Goal: Information Seeking & Learning: Learn about a topic

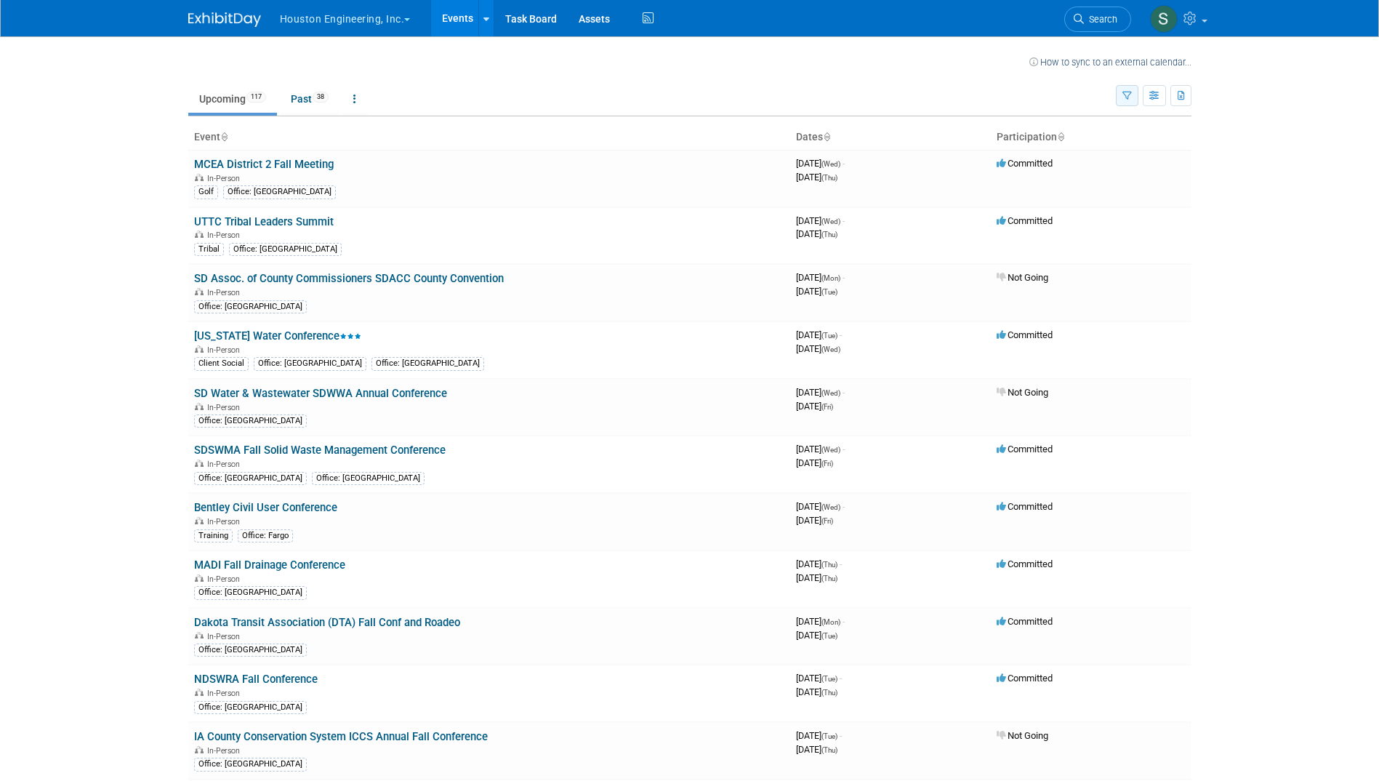
click at [1128, 97] on icon "button" at bounding box center [1126, 96] width 9 height 9
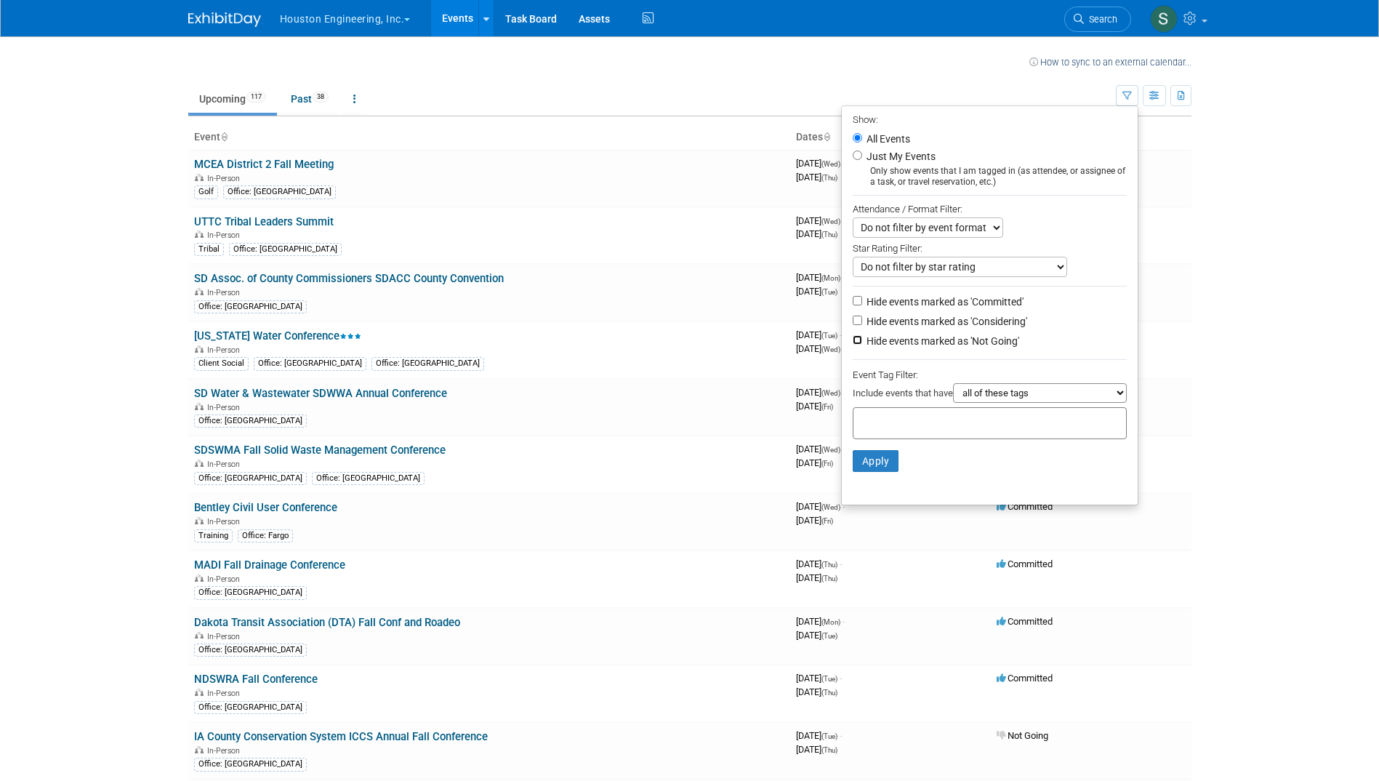
click at [853, 342] on input "Hide events marked as 'Not Going'" at bounding box center [857, 339] width 9 height 9
checkbox input "true"
click at [871, 462] on button "Apply" at bounding box center [876, 461] width 47 height 22
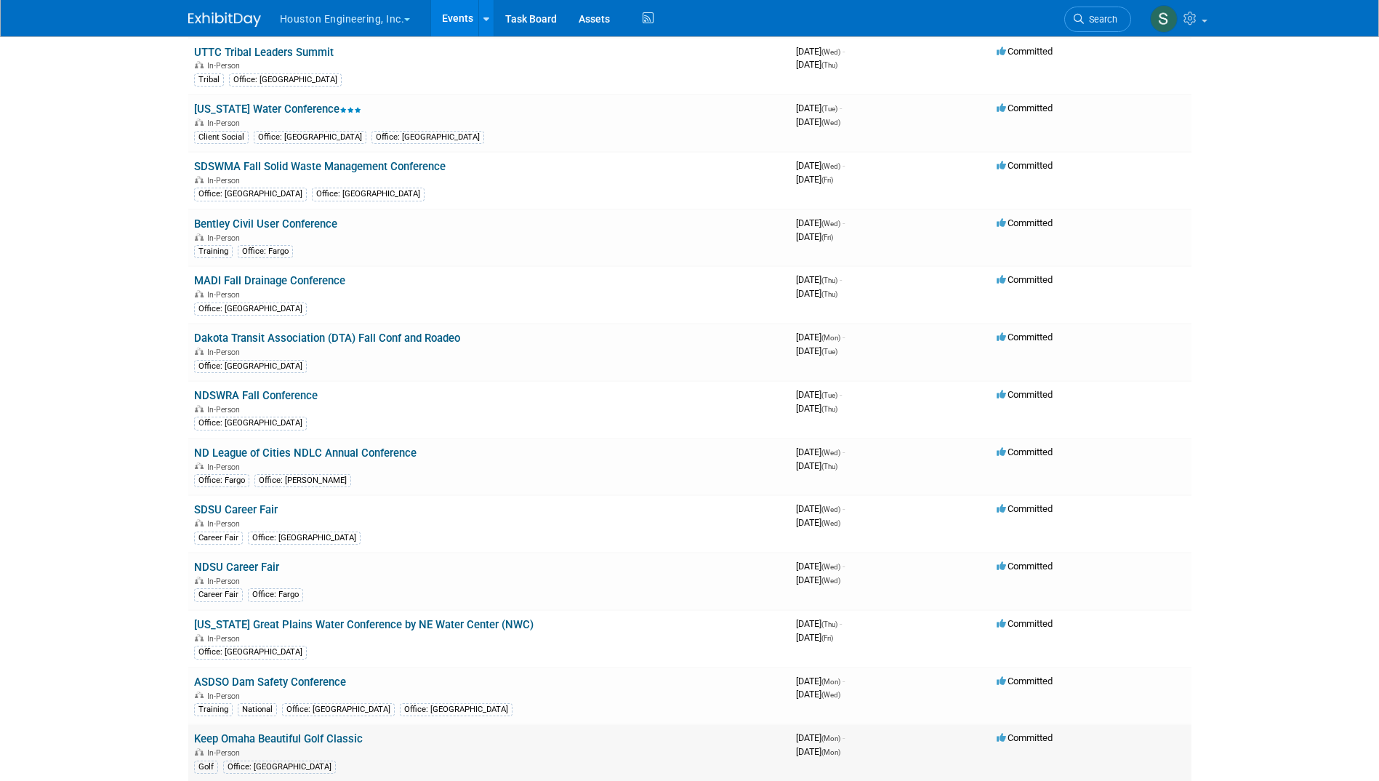
scroll to position [340, 0]
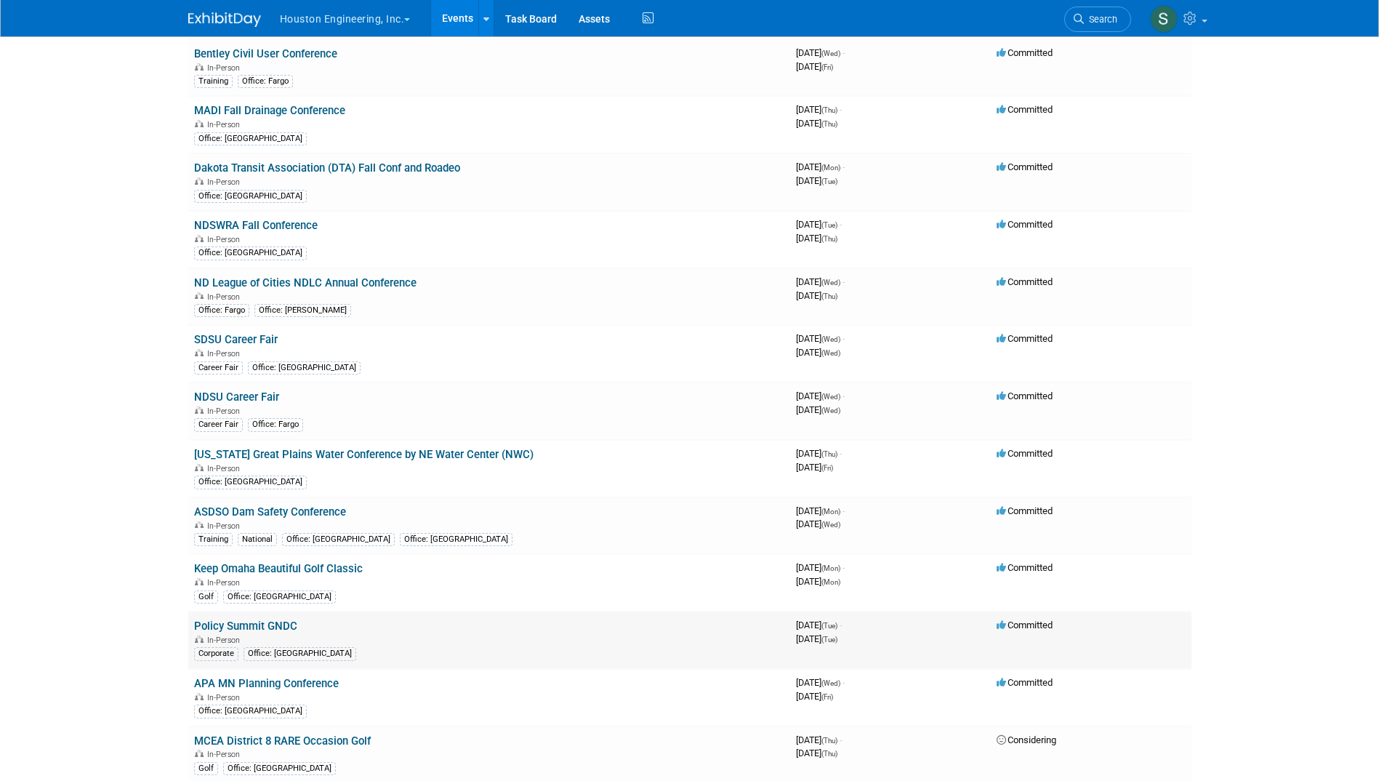
click at [273, 626] on link "Policy Summit GNDC" at bounding box center [245, 625] width 103 height 13
click at [270, 623] on link "Policy Summit GNDC" at bounding box center [245, 625] width 103 height 13
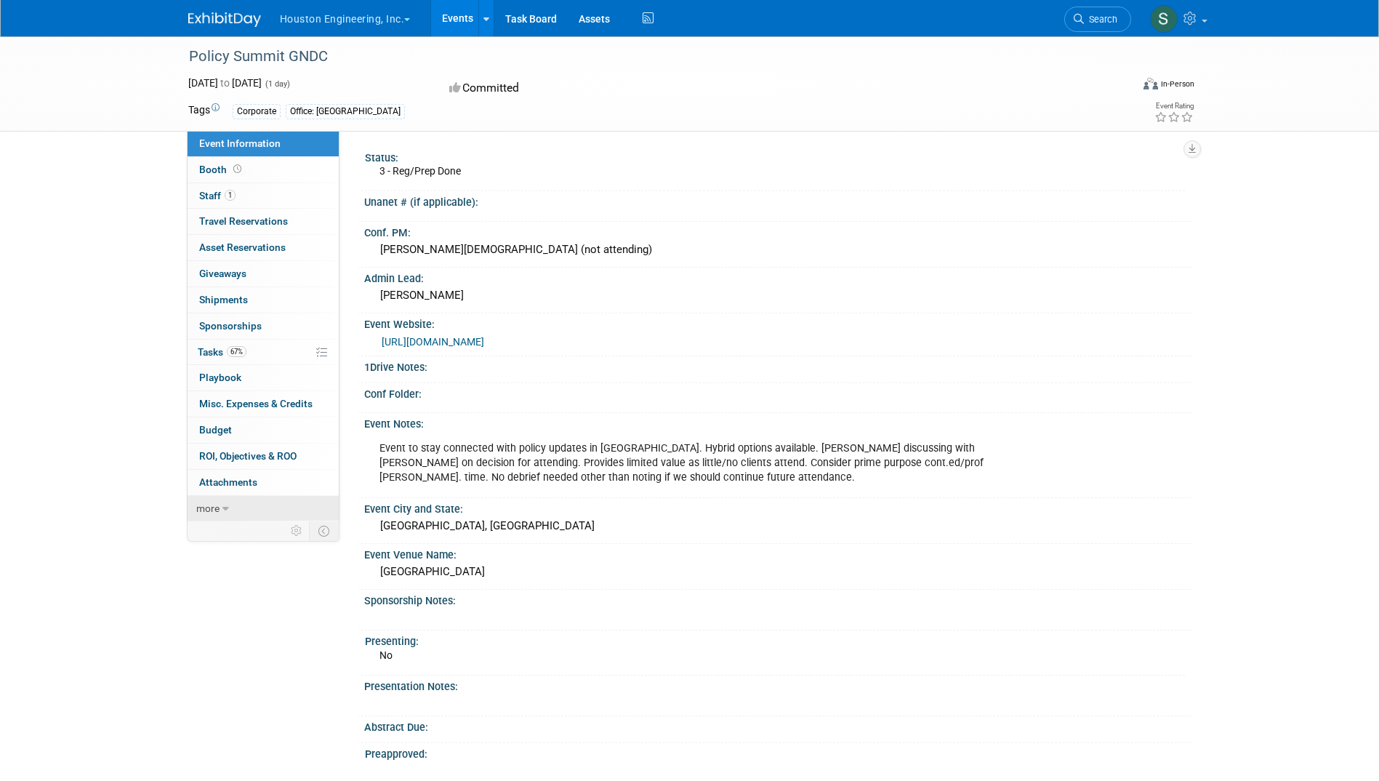
click at [214, 515] on link "more" at bounding box center [263, 508] width 151 height 25
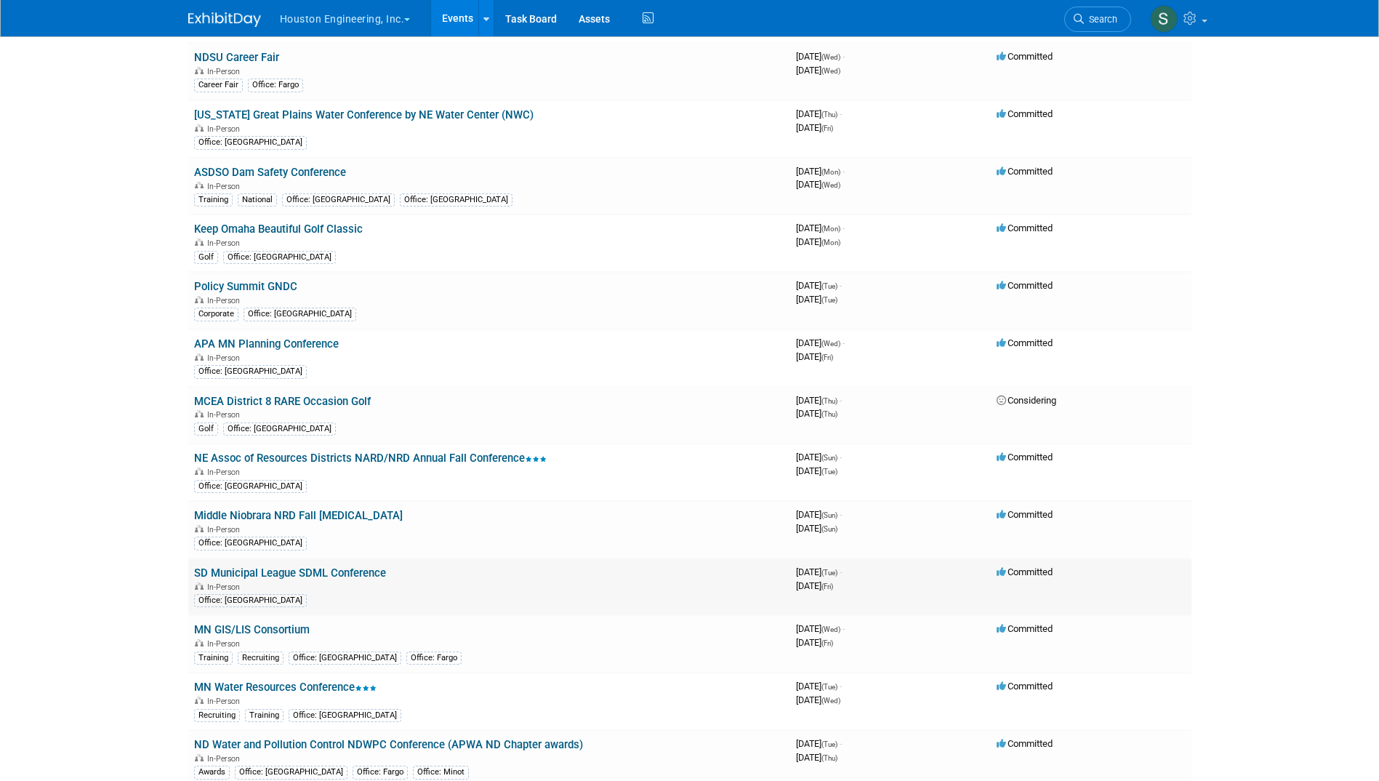
scroll to position [848, 0]
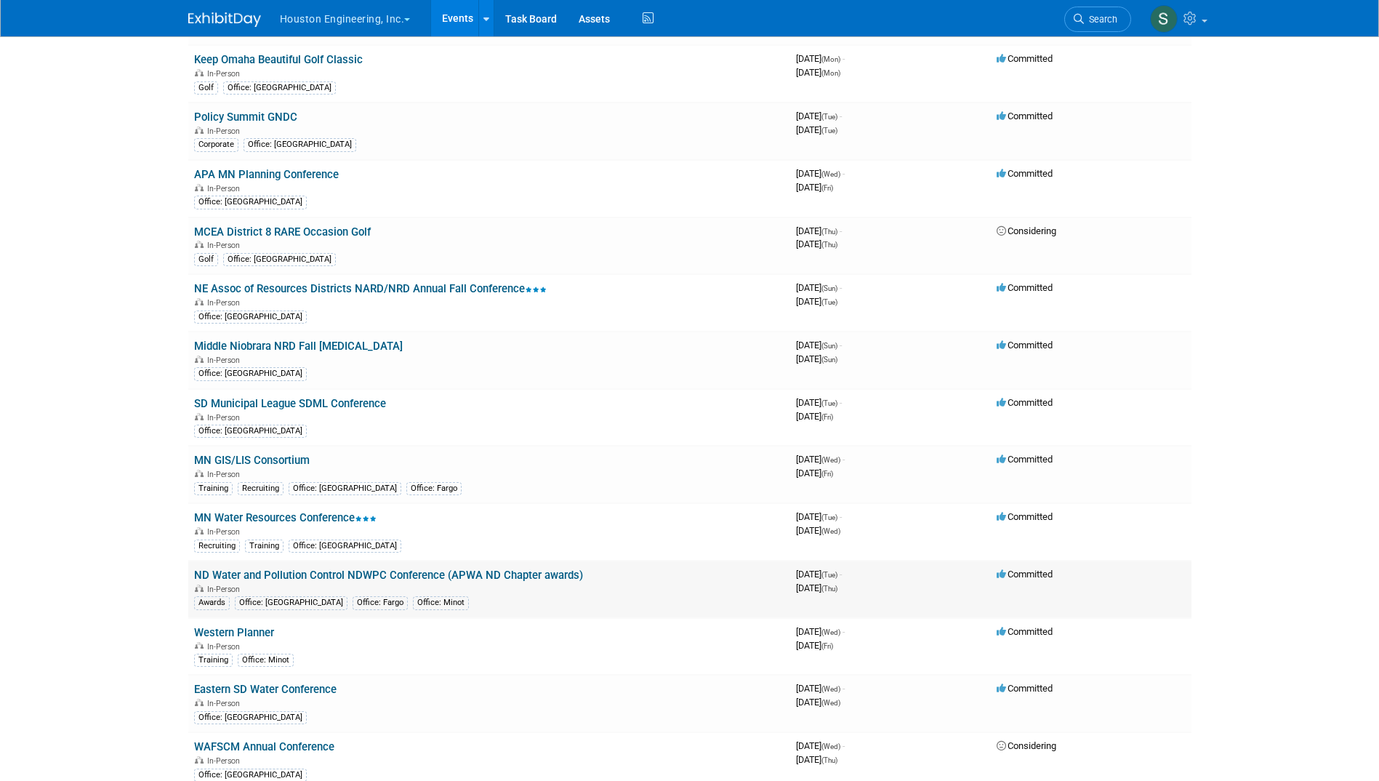
click at [438, 577] on link "ND Water and Pollution Control NDWPC Conference (APWA ND Chapter awards)" at bounding box center [388, 575] width 389 height 13
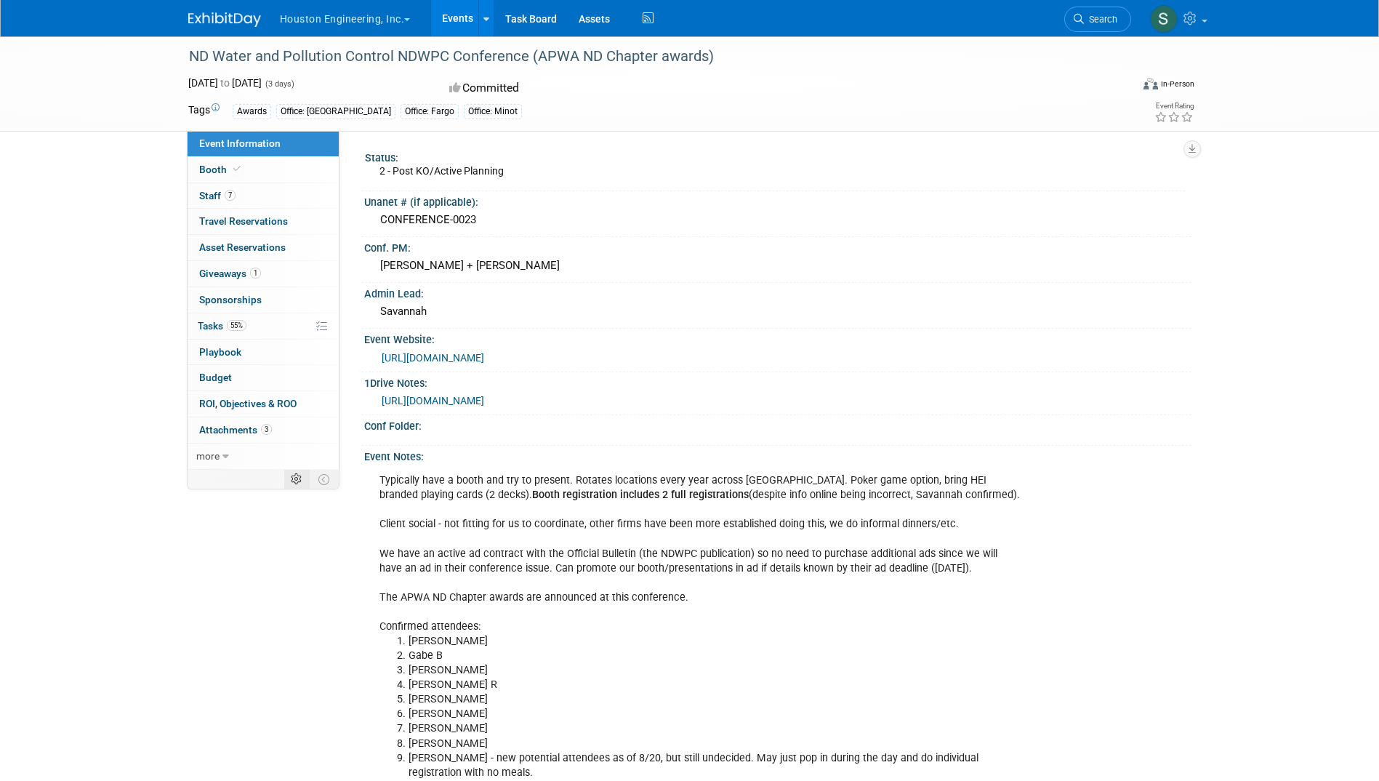
click at [293, 479] on icon at bounding box center [296, 479] width 11 height 11
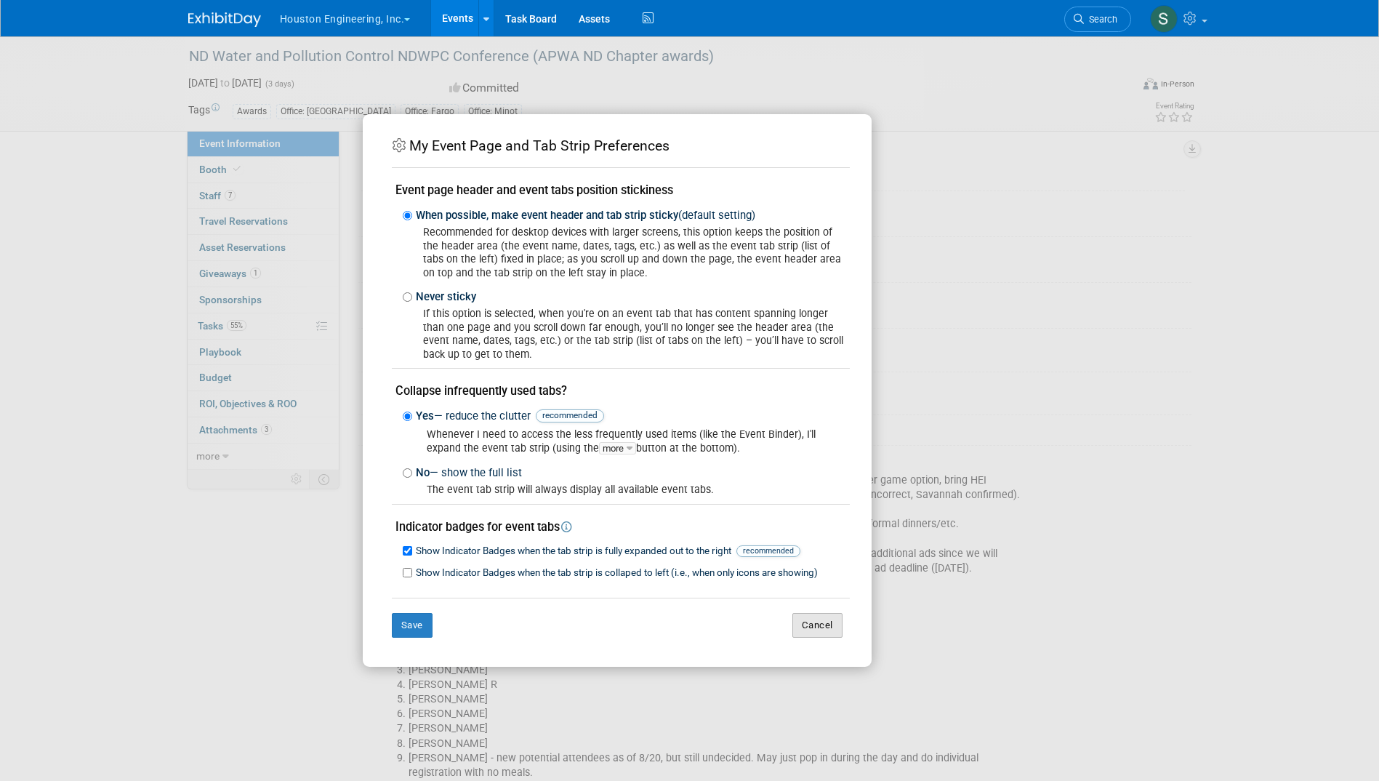
click at [819, 628] on button "Cancel" at bounding box center [817, 625] width 50 height 25
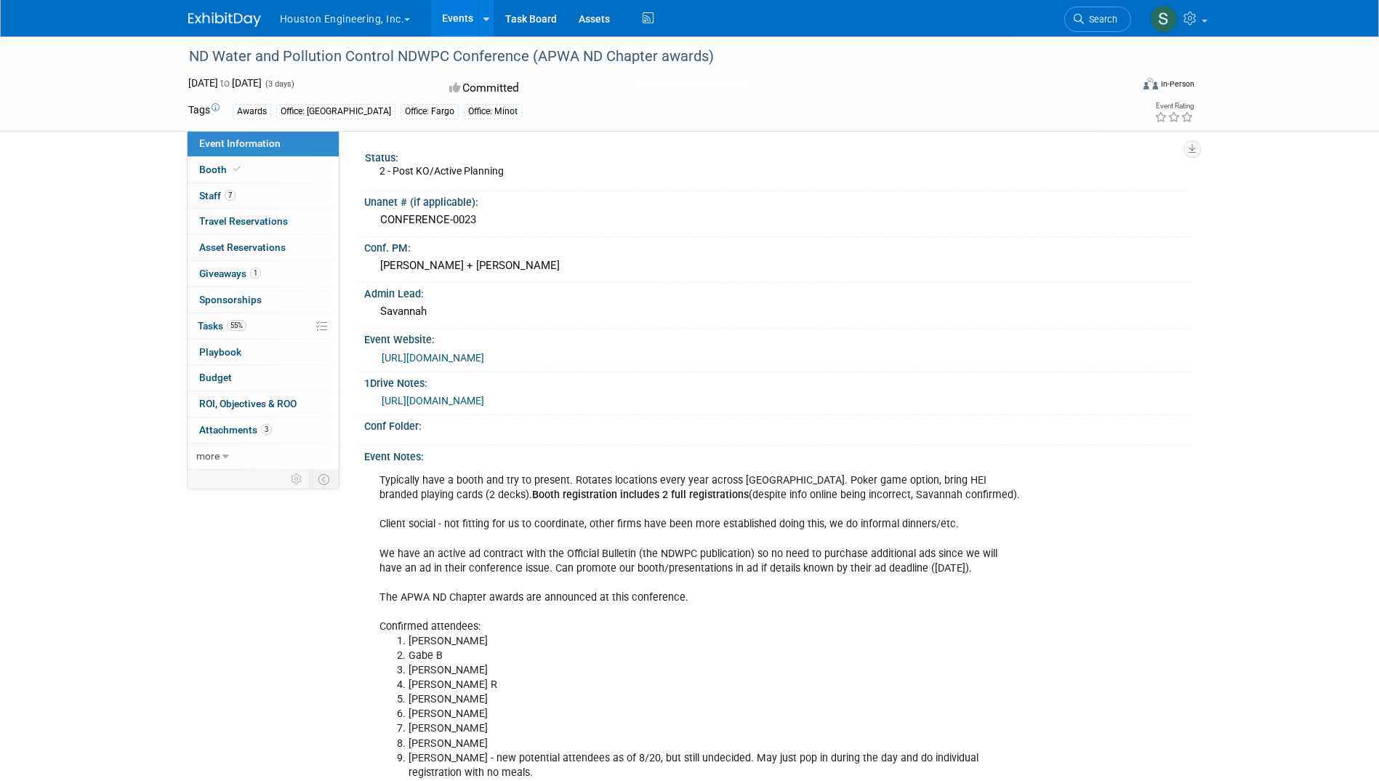
drag, startPoint x: 674, startPoint y: 360, endPoint x: 372, endPoint y: 355, distance: 302.5
click at [372, 355] on div "https://und.edu/conferences/nd-water-pollution/index.html" at bounding box center [777, 357] width 827 height 22
drag, startPoint x: 372, startPoint y: 355, endPoint x: 427, endPoint y: 354, distance: 55.3
copy link "https://und.edu/conferences/nd-water-pollution/index.html"
drag, startPoint x: 945, startPoint y: 401, endPoint x: 380, endPoint y: 398, distance: 564.9
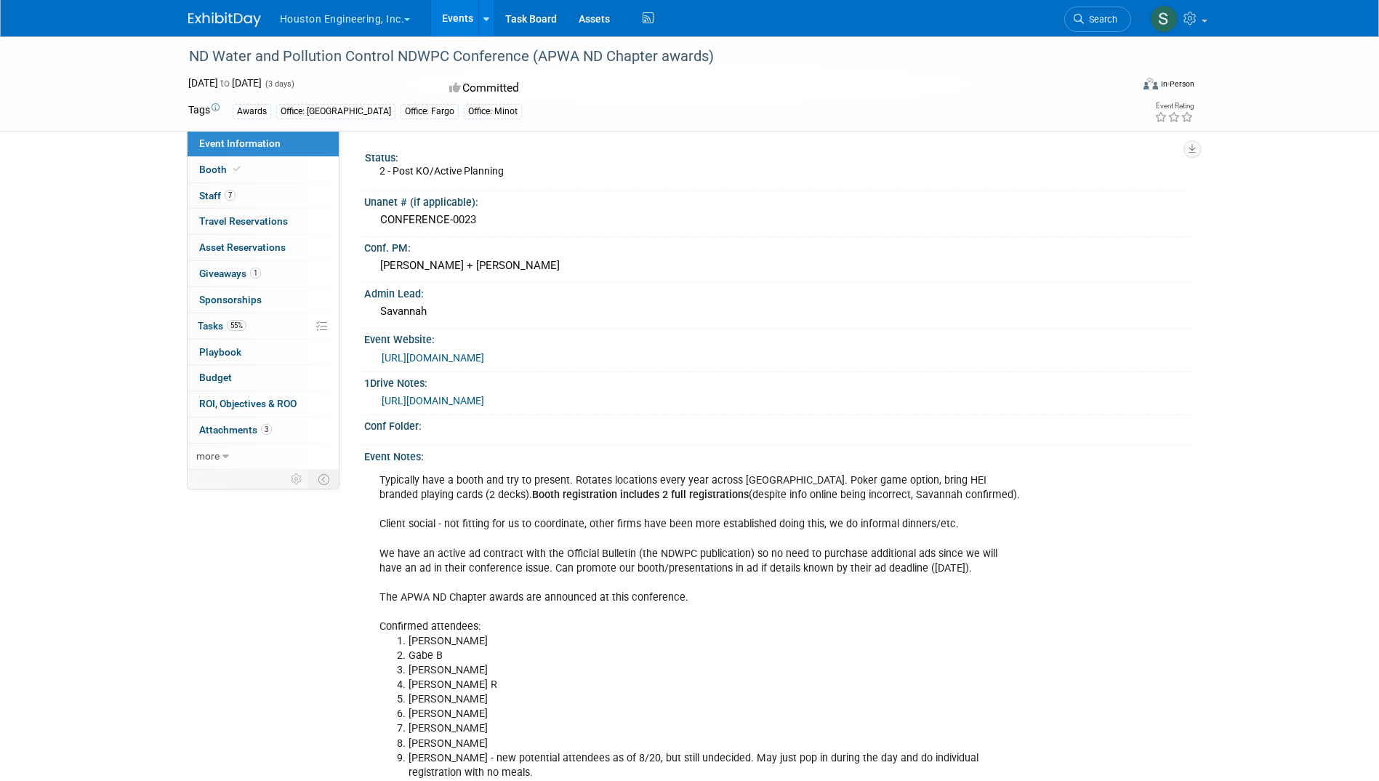
click at [380, 398] on div "https://houstoneng-my.sharepoint.com/:x:/p/hjoarnt/EZPR-_GcgOBPjanxm3dC02MBLiyx…" at bounding box center [778, 399] width 806 height 20
drag, startPoint x: 380, startPoint y: 398, endPoint x: 414, endPoint y: 399, distance: 33.5
copy link "https://houstoneng-my.sharepoint.com/:x:/p/hjoarnt/EZPR-_GcgOBPjanxm3dC02MBLiyx…"
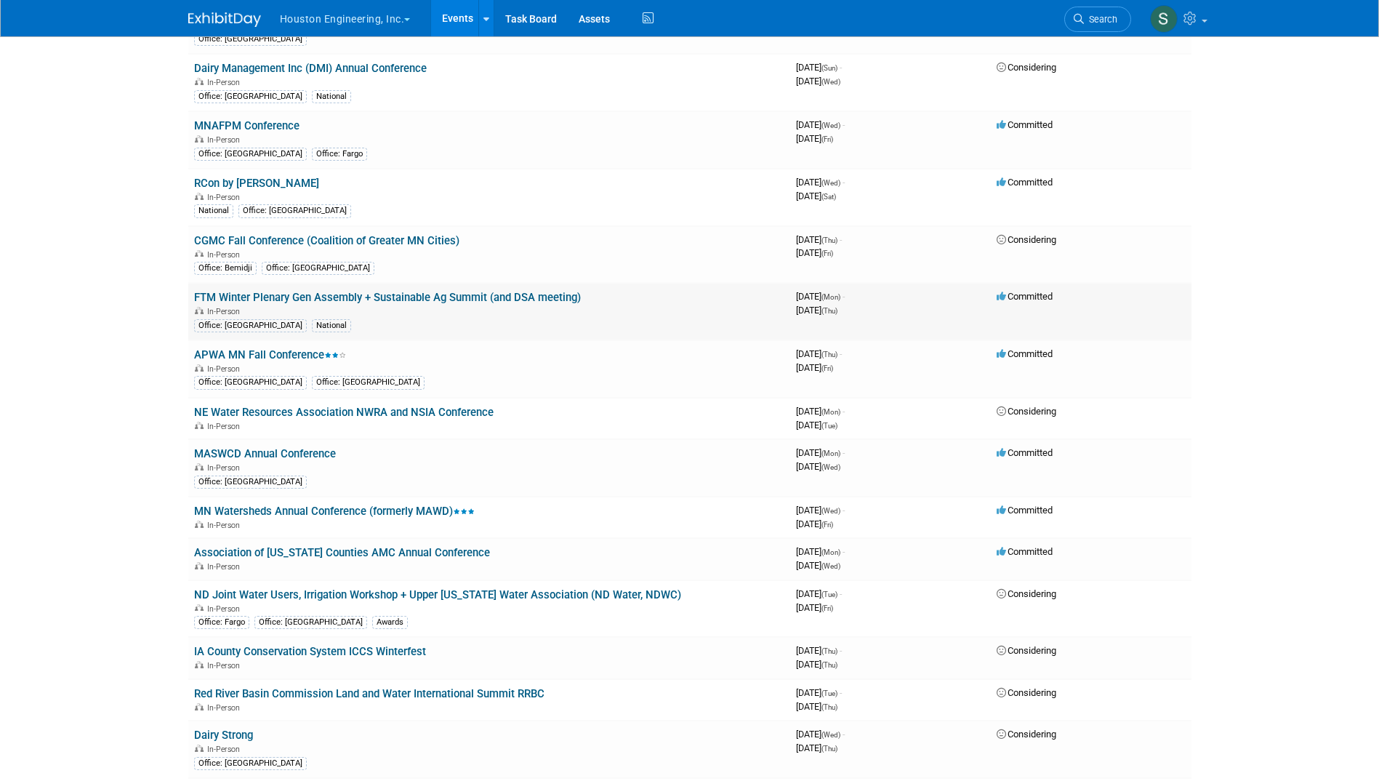
scroll to position [2375, 0]
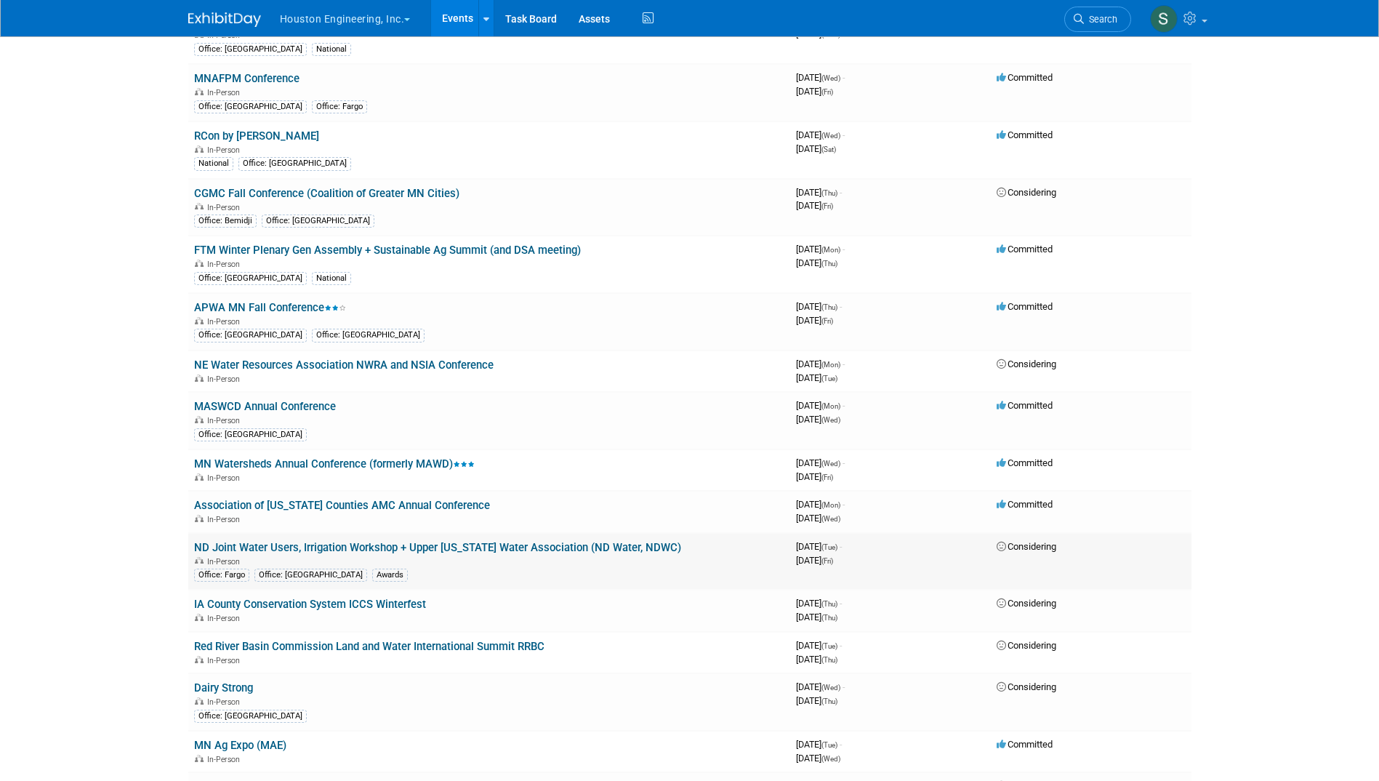
click at [454, 547] on link "ND Joint Water Users, Irrigation Workshop + Upper [US_STATE] Water Association …" at bounding box center [437, 547] width 487 height 13
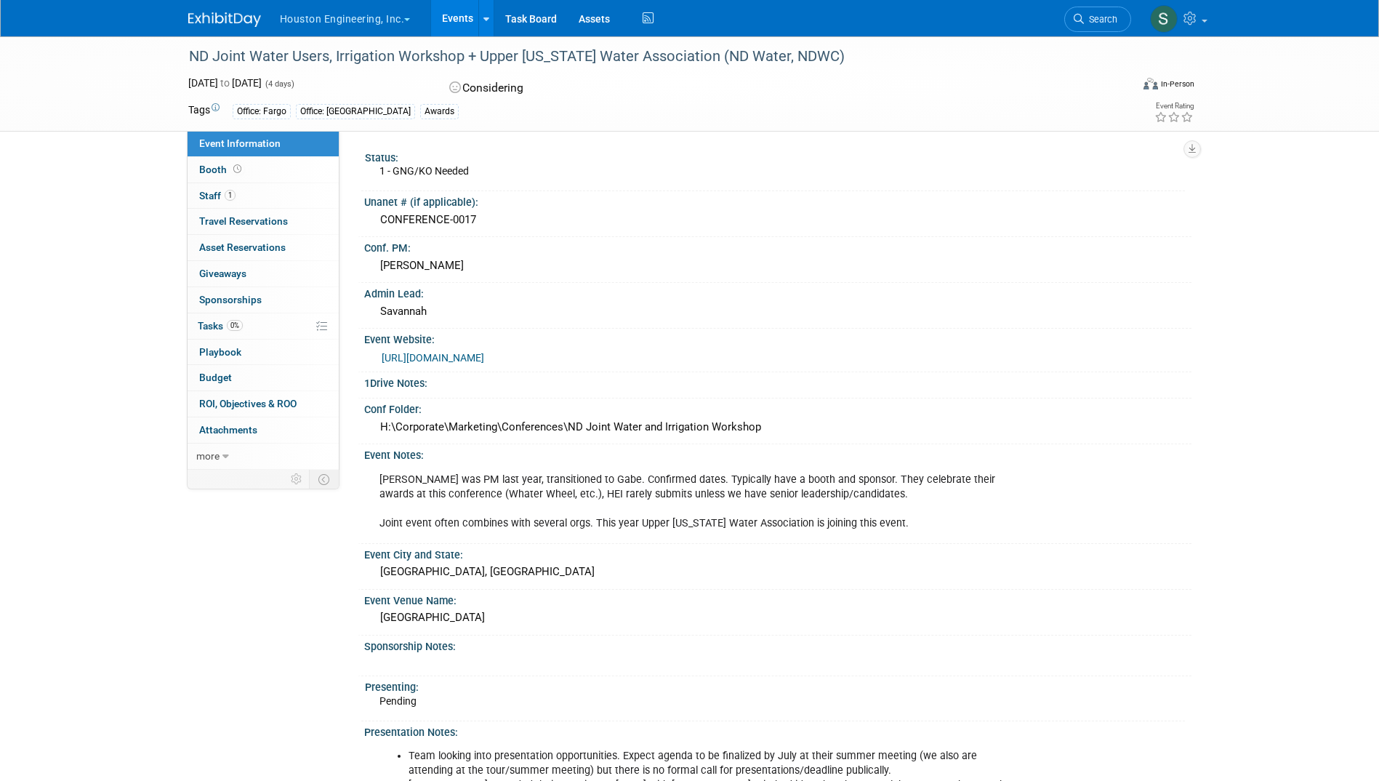
click at [625, 350] on div "https://ndwater.org/events/2025waterconvention/" at bounding box center [781, 358] width 799 height 17
drag, startPoint x: 632, startPoint y: 355, endPoint x: 362, endPoint y: 357, distance: 270.5
click at [362, 357] on div "Event Website: https://ndwater.org/events/2025waterconvention/" at bounding box center [775, 350] width 834 height 43
click at [753, 359] on div "https://ndwater.org/events/2025waterconvention/" at bounding box center [781, 358] width 799 height 17
drag, startPoint x: 622, startPoint y: 361, endPoint x: 380, endPoint y: 362, distance: 241.4
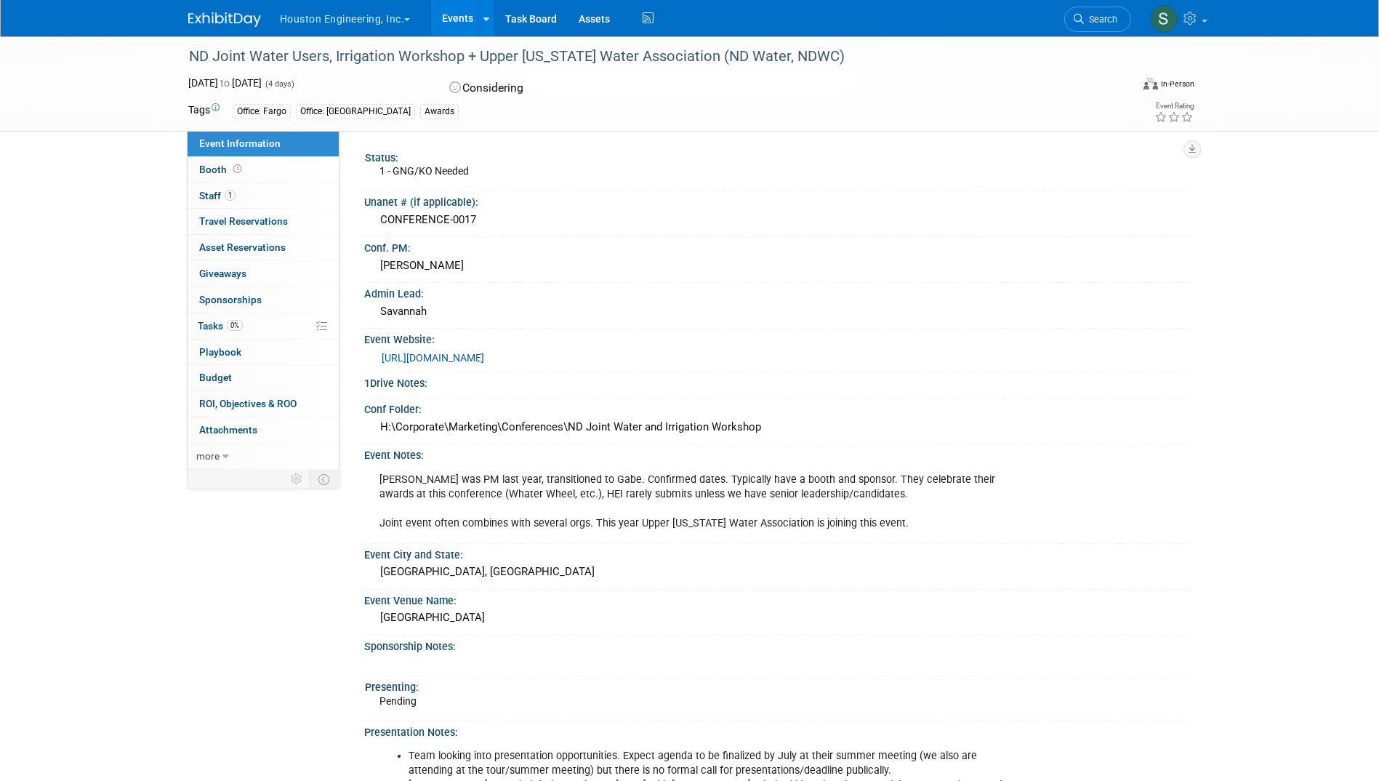
click at [380, 362] on div "https://ndwater.org/events/2025waterconvention/" at bounding box center [778, 356] width 806 height 20
drag, startPoint x: 380, startPoint y: 362, endPoint x: 422, endPoint y: 357, distance: 41.8
copy link "https://ndwater.org/events/2025waterconvention/"
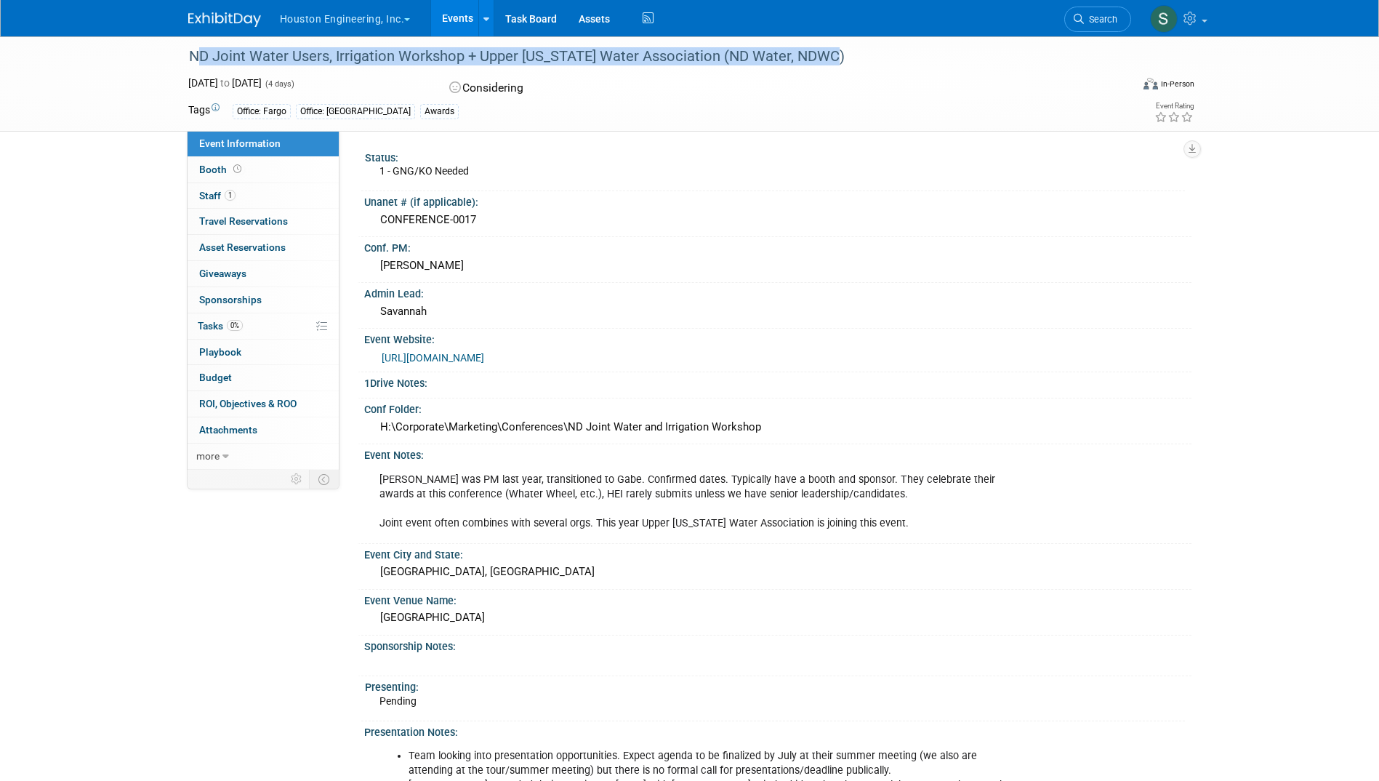
drag, startPoint x: 833, startPoint y: 55, endPoint x: 185, endPoint y: 57, distance: 647.8
click at [185, 57] on div "ND Joint Water Users, Irrigation Workshop + Upper [US_STATE] Water Association …" at bounding box center [646, 57] width 925 height 26
drag, startPoint x: 185, startPoint y: 57, endPoint x: 381, endPoint y: 54, distance: 195.6
copy div "ND Joint Water Users, Irrigation Workshop + Upper [US_STATE] Water Association …"
